Goal: Task Accomplishment & Management: Understand process/instructions

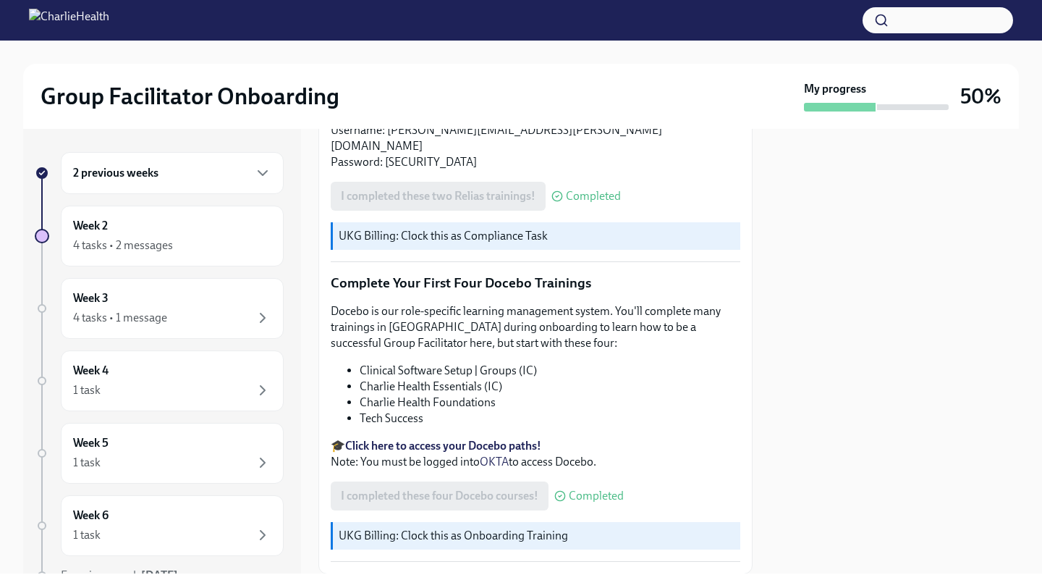
scroll to position [1840, 0]
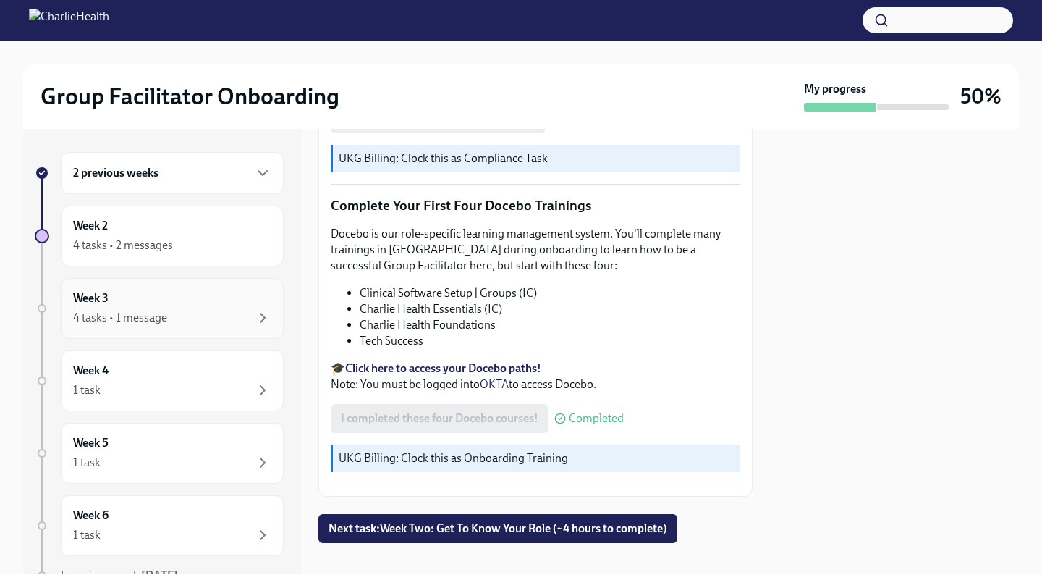
click at [224, 316] on div "4 tasks • 1 message" at bounding box center [172, 317] width 198 height 17
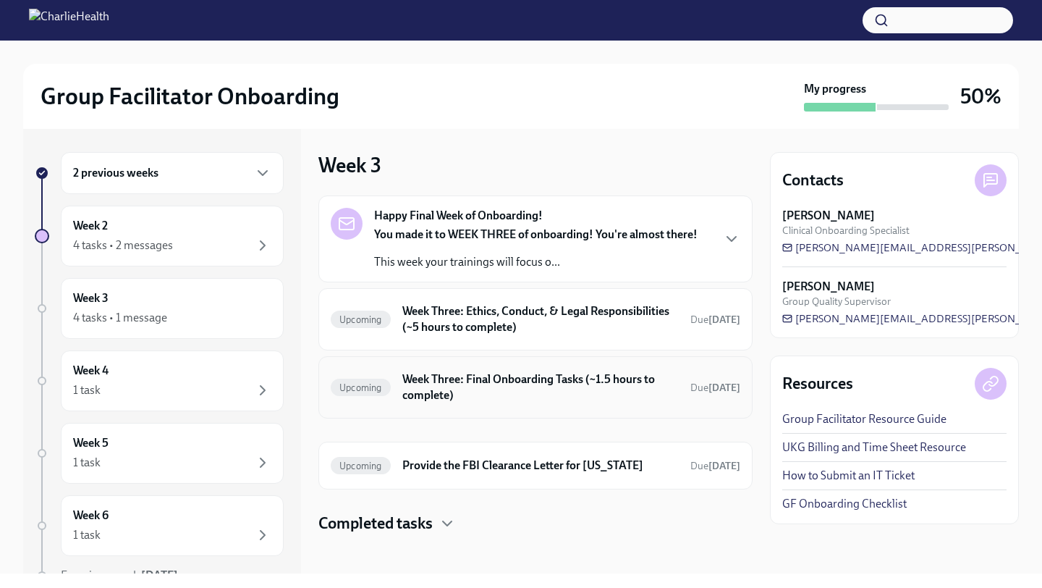
click at [533, 408] on div "Upcoming Week Three: Final Onboarding Tasks (~1.5 hours to complete) Due [DATE]" at bounding box center [535, 387] width 434 height 62
click at [512, 386] on h6 "Week Three: Final Onboarding Tasks (~1.5 hours to complete)" at bounding box center [540, 387] width 276 height 32
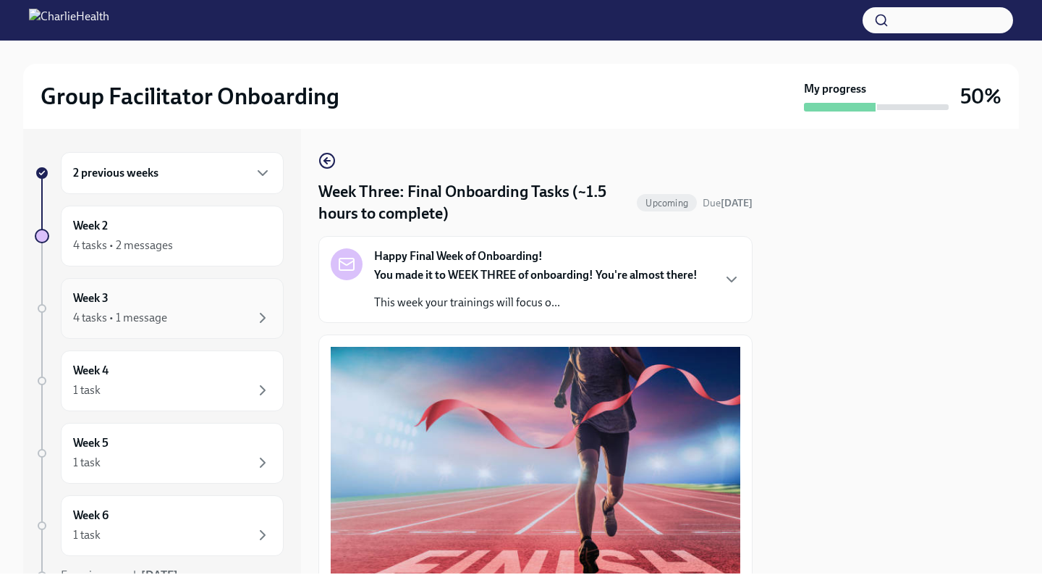
click at [206, 305] on div "Week 3 4 tasks • 1 message" at bounding box center [172, 308] width 198 height 36
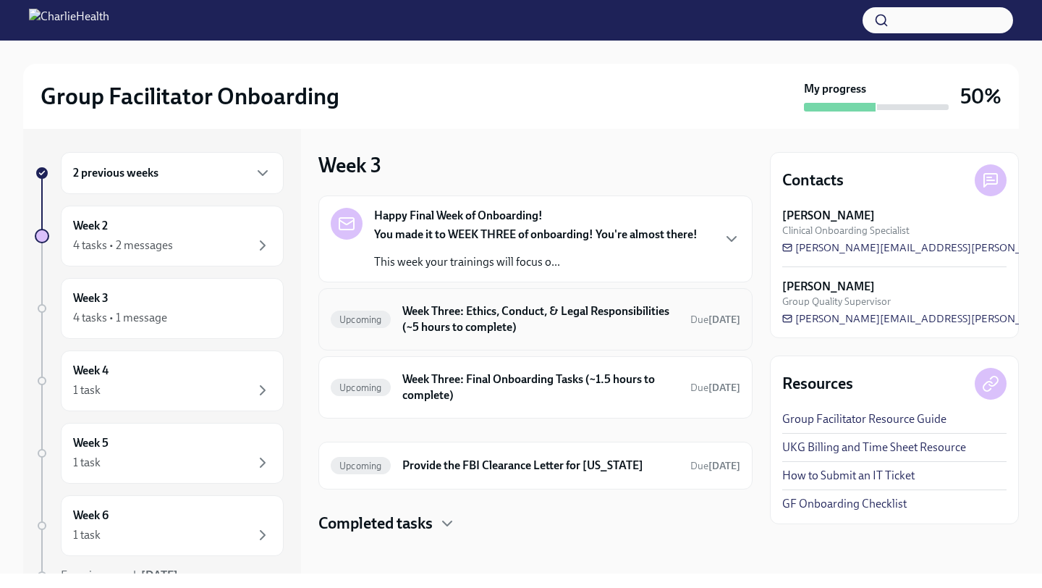
click at [553, 324] on h6 "Week Three: Ethics, Conduct, & Legal Responsibilities (~5 hours to complete)" at bounding box center [540, 319] width 276 height 32
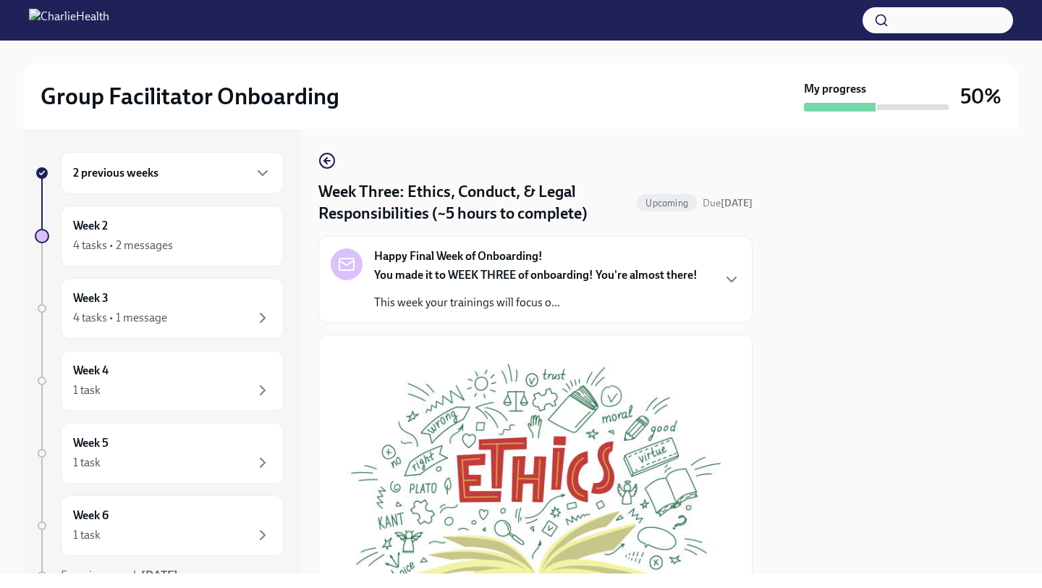
click at [219, 178] on div "2 previous weeks" at bounding box center [172, 172] width 198 height 17
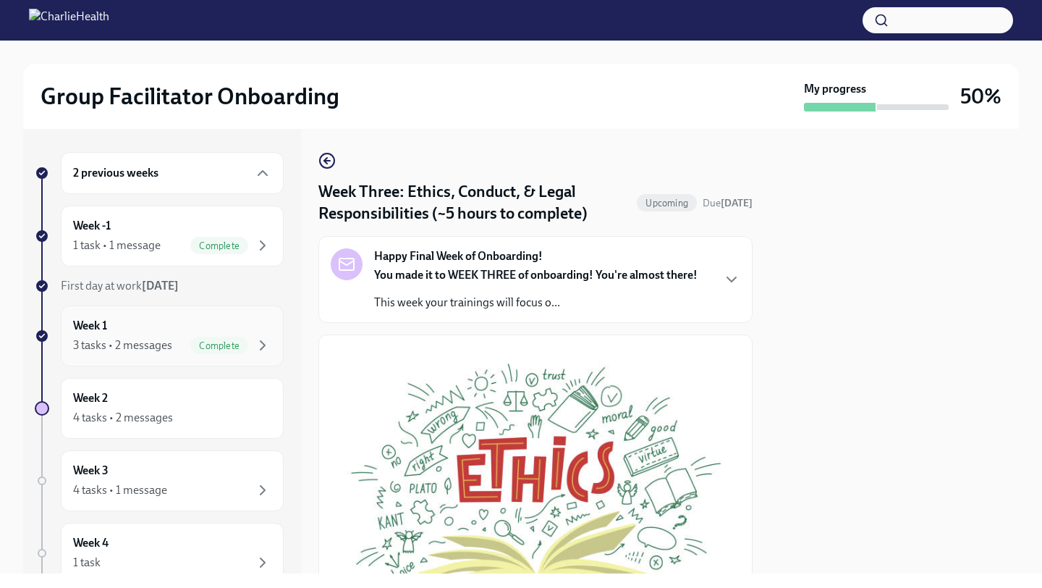
click at [164, 344] on div "3 tasks • 2 messages" at bounding box center [122, 345] width 99 height 16
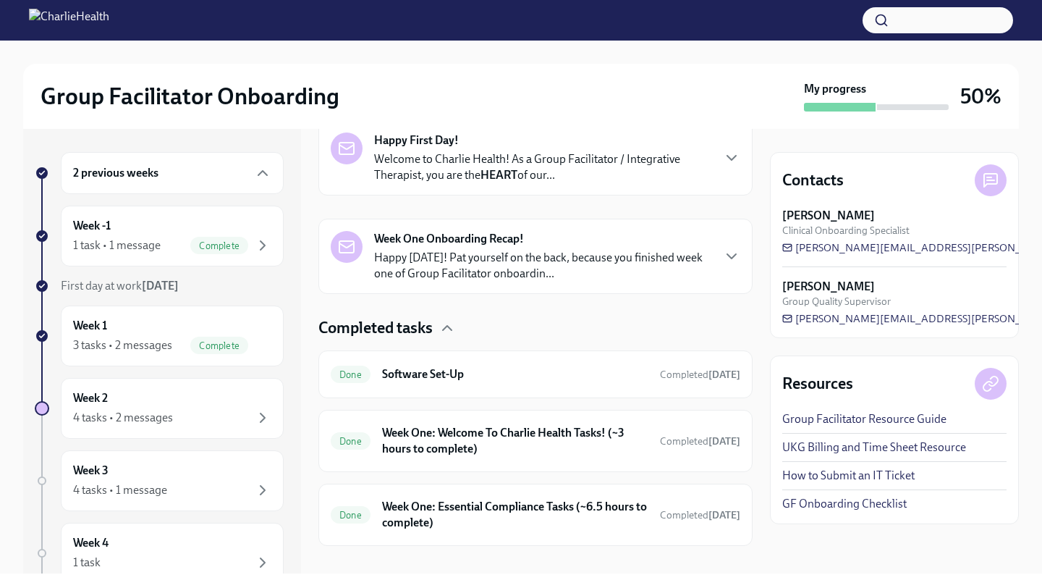
scroll to position [266, 0]
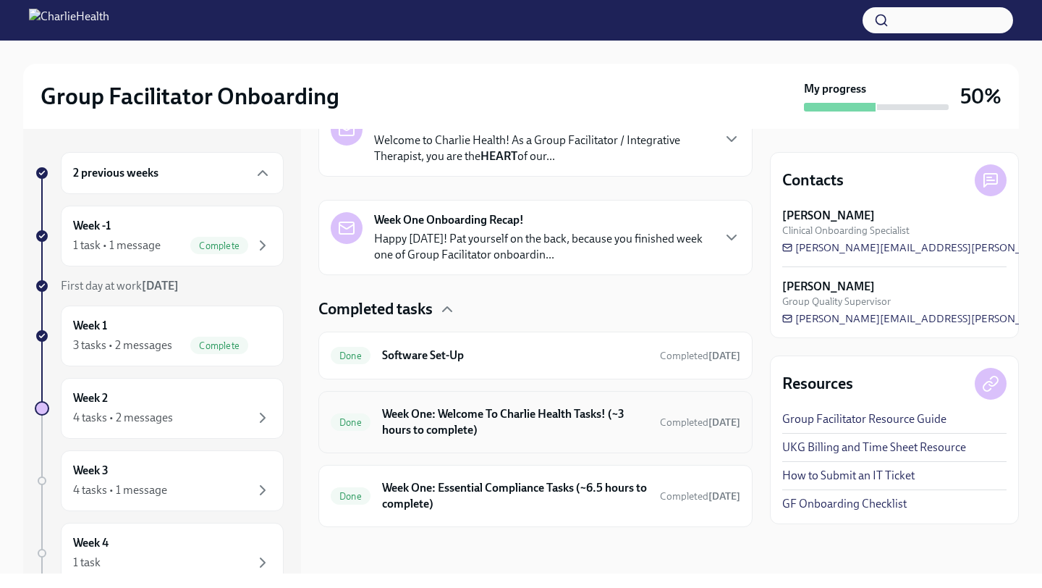
click at [527, 427] on h6 "Week One: Welcome To Charlie Health Tasks! (~3 hours to complete)" at bounding box center [515, 422] width 266 height 32
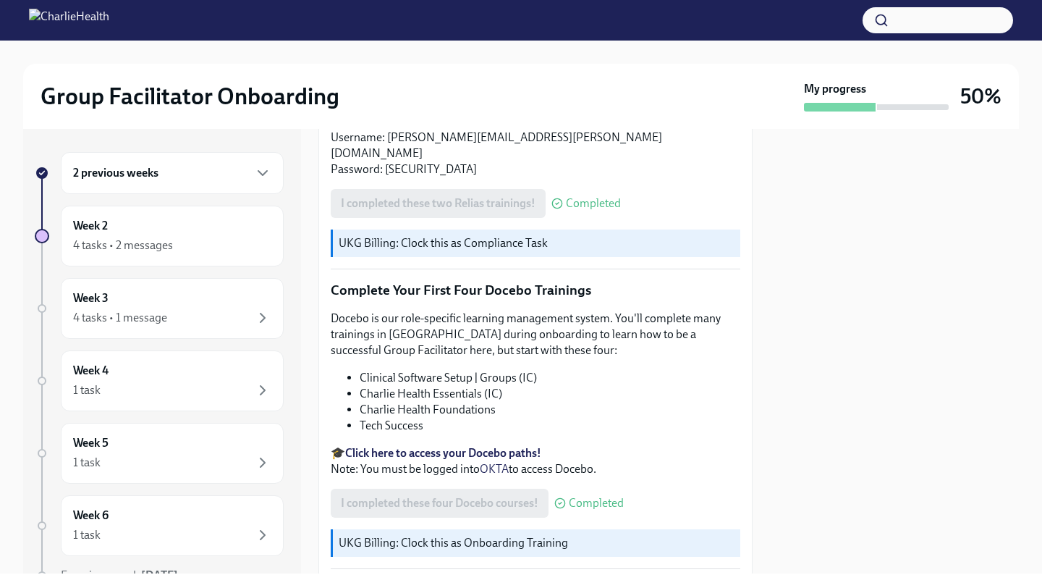
scroll to position [1840, 0]
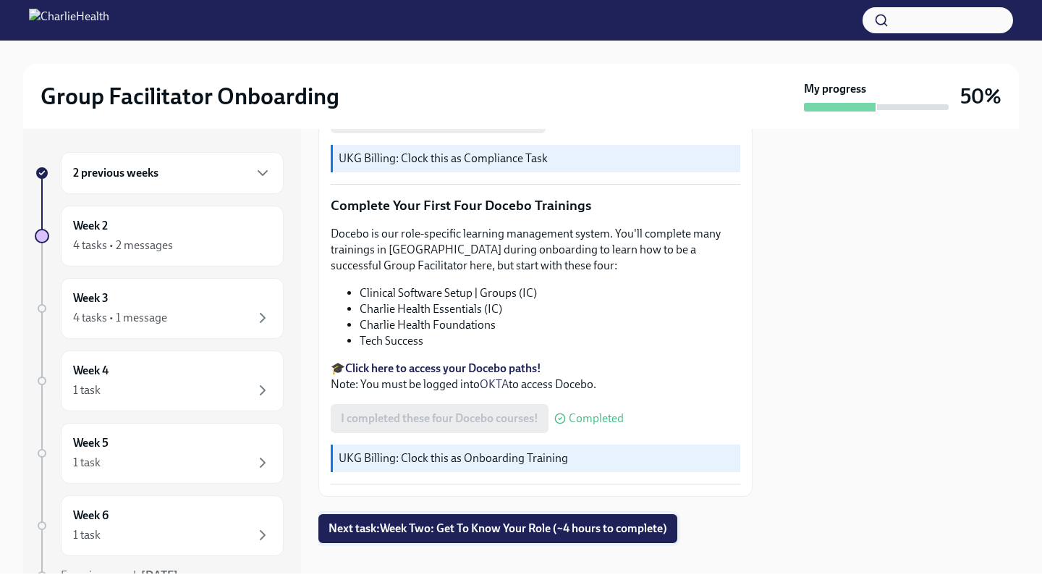
click at [499, 521] on span "Next task : Week Two: Get To Know Your Role (~4 hours to complete)" at bounding box center [498, 528] width 339 height 14
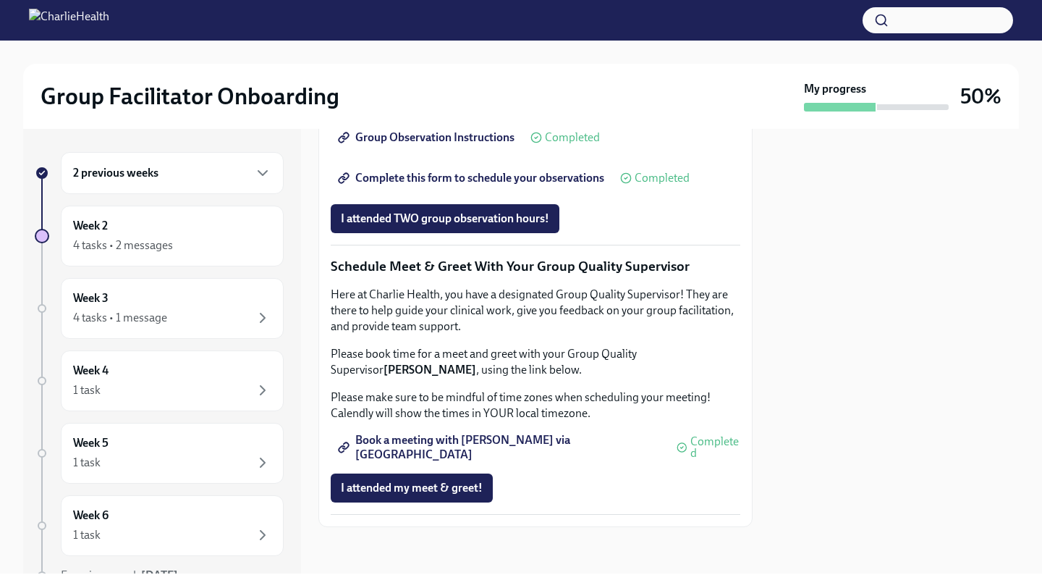
click at [497, 442] on span "Book a meeting with [PERSON_NAME] via [GEOGRAPHIC_DATA]" at bounding box center [501, 447] width 320 height 14
click at [435, 145] on span "Group Observation Instructions" at bounding box center [428, 137] width 174 height 14
